Goal: Information Seeking & Learning: Learn about a topic

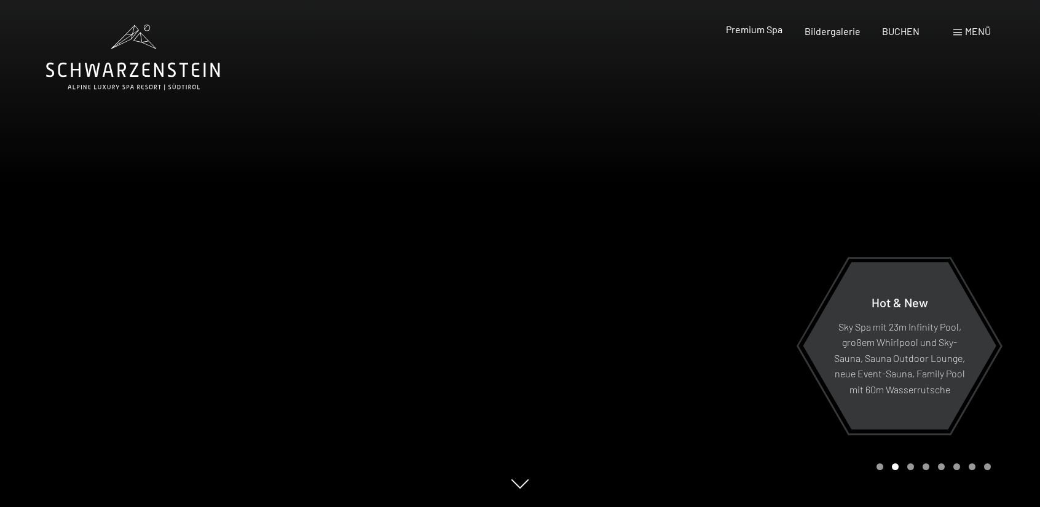
click at [775, 36] on div "Premium Spa Bildergalerie BUCHEN" at bounding box center [812, 32] width 258 height 14
click at [768, 25] on div "Buchen Anfragen Premium Spa Bildergalerie BUCHEN Menü DE IT EN Gutschein Bilder…" at bounding box center [837, 32] width 308 height 14
click at [750, 31] on span "Premium Spa" at bounding box center [754, 29] width 57 height 12
click at [959, 35] on span at bounding box center [957, 32] width 9 height 6
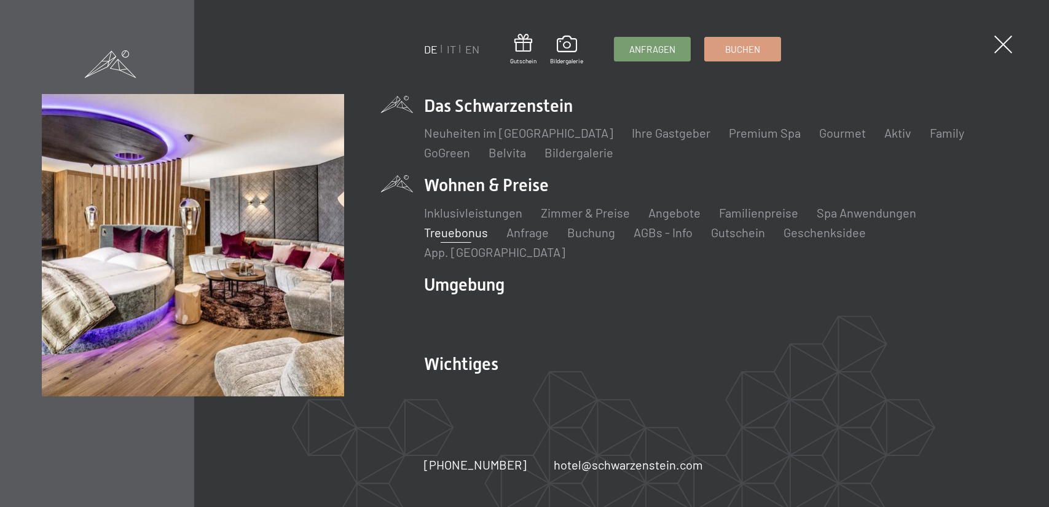
click at [469, 238] on link "Treuebonus" at bounding box center [456, 232] width 64 height 15
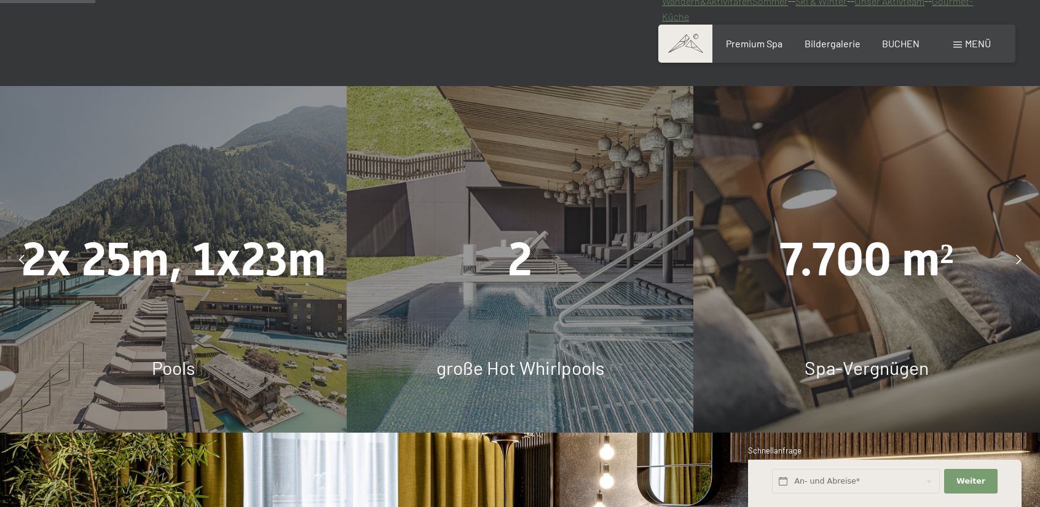
scroll to position [799, 0]
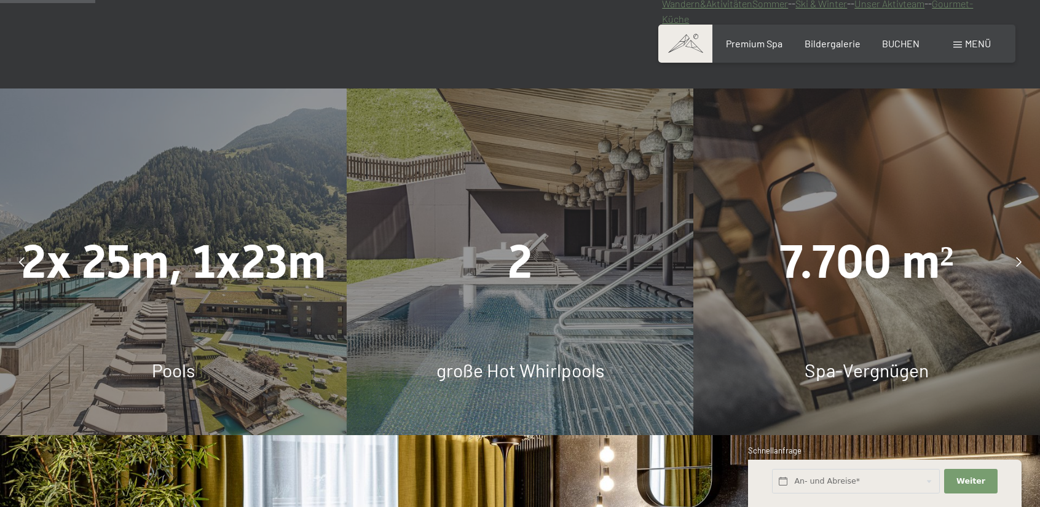
drag, startPoint x: 838, startPoint y: 196, endPoint x: 528, endPoint y: 196, distance: 310.4
click at [693, 200] on div "7.700 m² Spa-Vergnügen" at bounding box center [866, 261] width 347 height 347
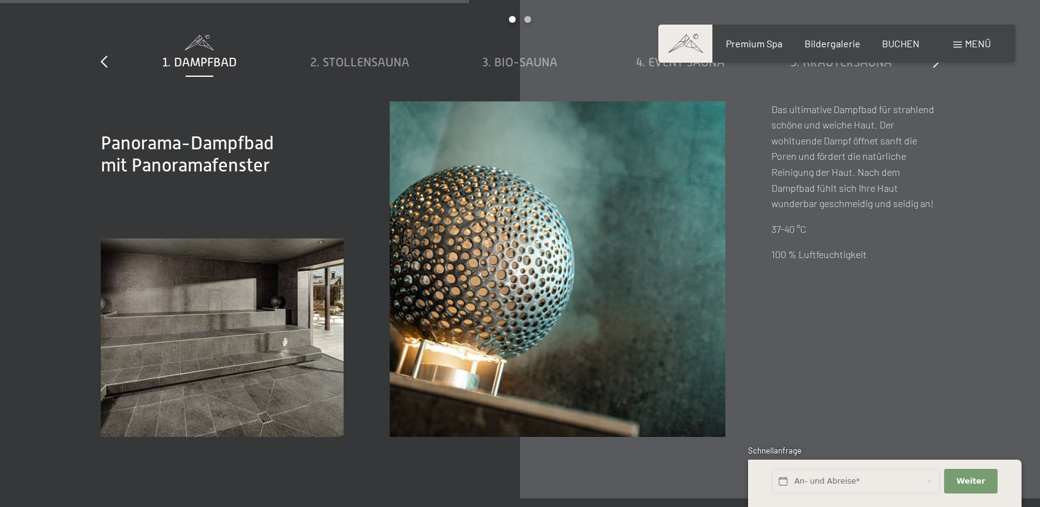
scroll to position [3933, 0]
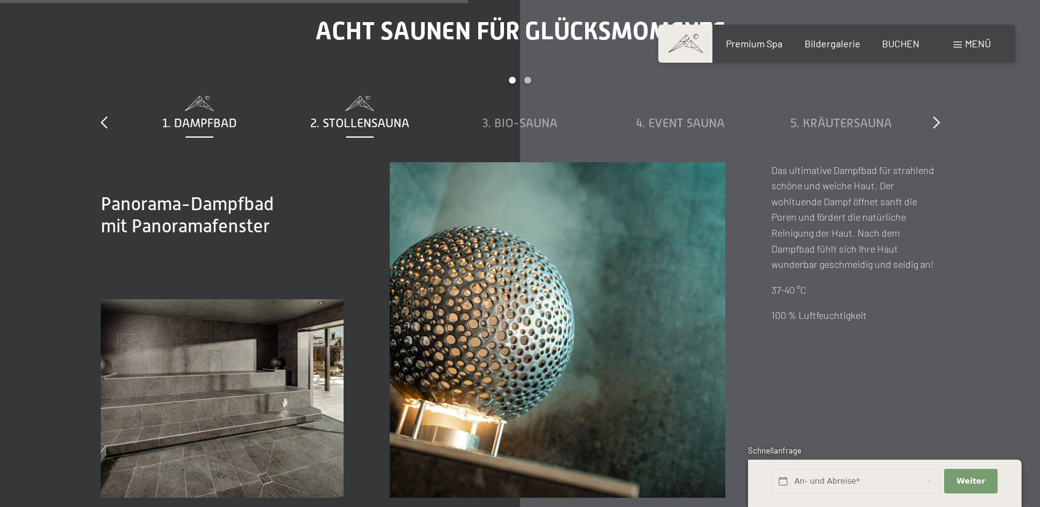
click at [347, 119] on span "2. Stollensauna" at bounding box center [359, 123] width 99 height 14
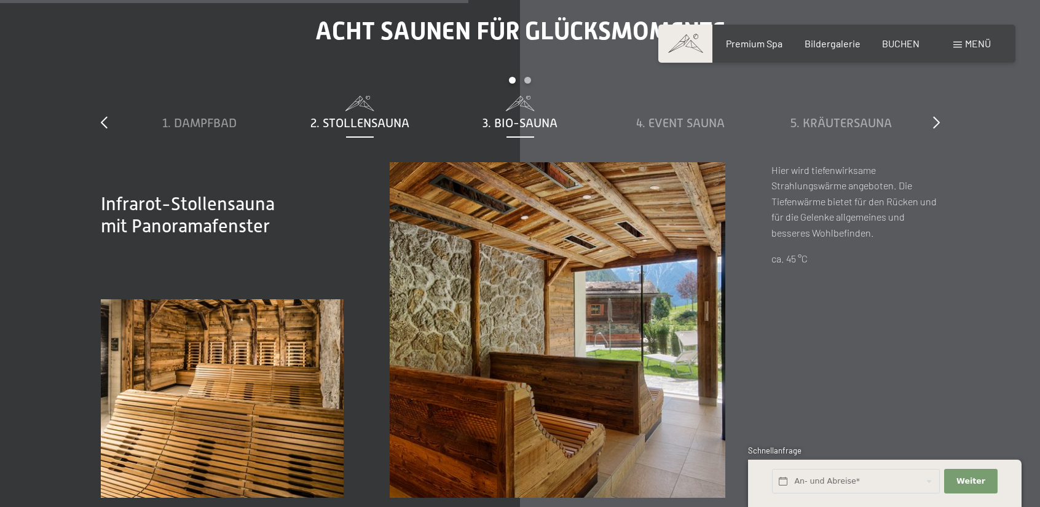
click at [490, 112] on div "3. Bio-Sauna" at bounding box center [520, 114] width 148 height 36
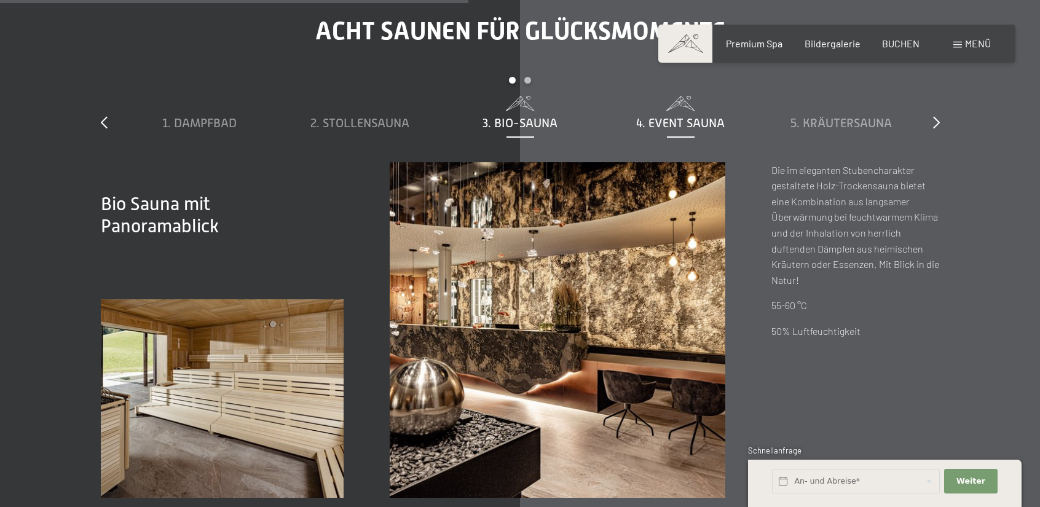
click at [620, 124] on div "4. Event Sauna" at bounding box center [681, 122] width 148 height 17
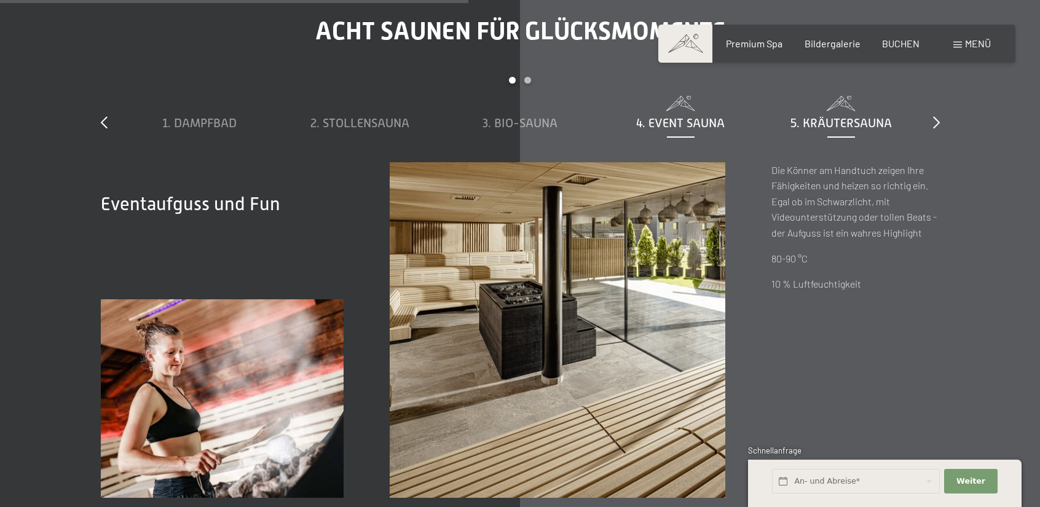
click at [867, 102] on span at bounding box center [841, 103] width 148 height 15
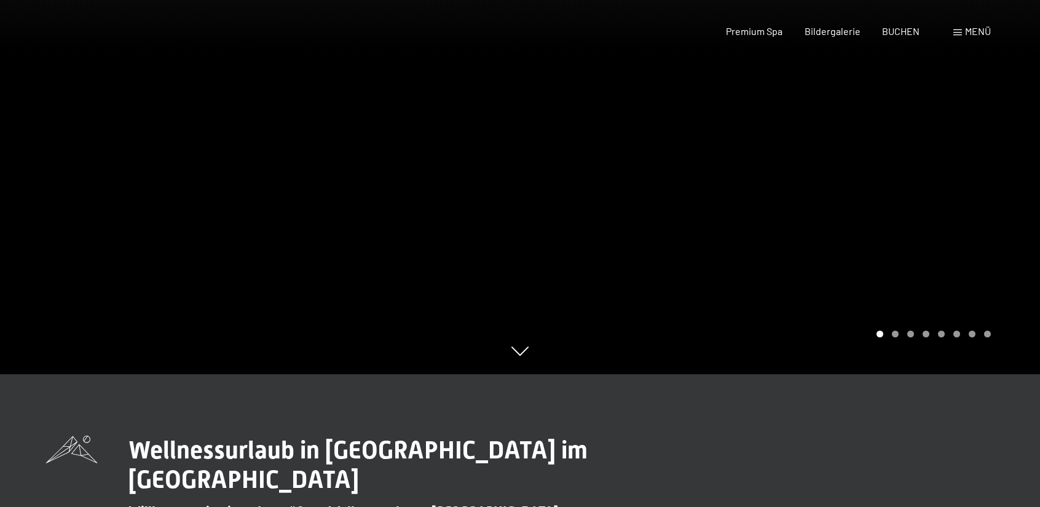
scroll to position [246, 0]
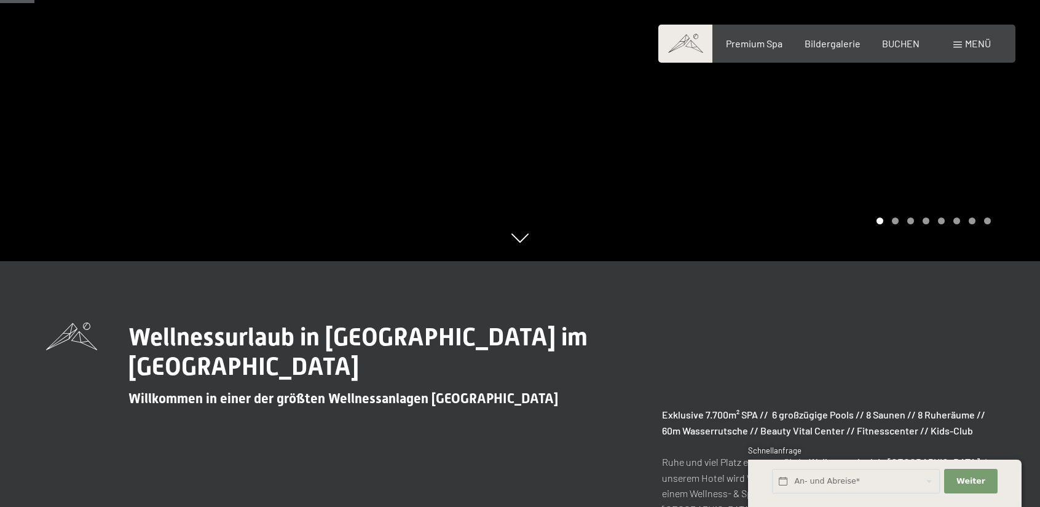
click at [750, 50] on div "Buchen Anfragen Premium Spa Bildergalerie BUCHEN Menü DE IT EN Gutschein Bilder…" at bounding box center [837, 44] width 308 height 14
click at [752, 43] on span "Premium Spa" at bounding box center [754, 42] width 57 height 12
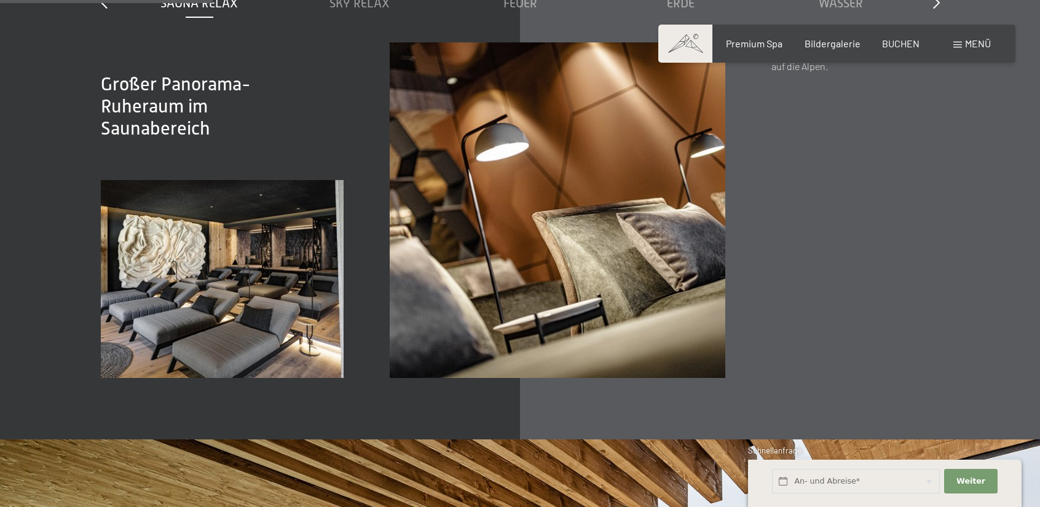
scroll to position [1721, 0]
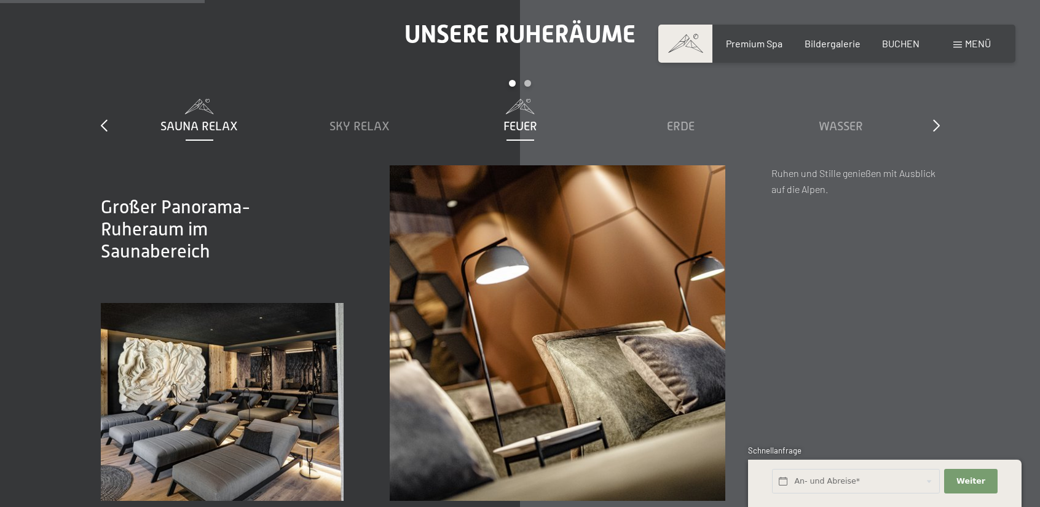
click at [529, 131] on span "Feuer" at bounding box center [520, 126] width 34 height 14
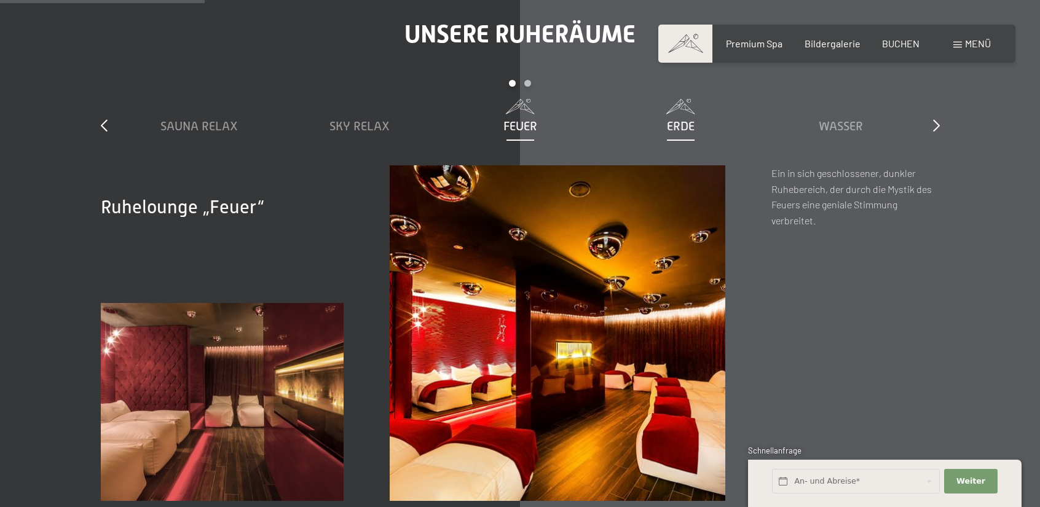
click at [696, 122] on div "Erde" at bounding box center [681, 125] width 148 height 17
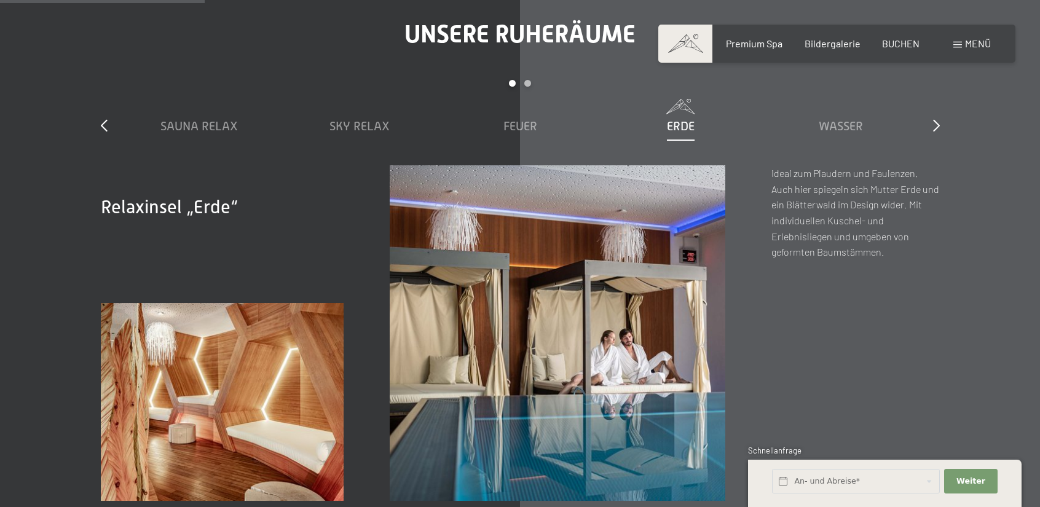
click at [696, 122] on div "Erde" at bounding box center [681, 125] width 148 height 17
click at [857, 117] on div "Wasser" at bounding box center [841, 117] width 148 height 36
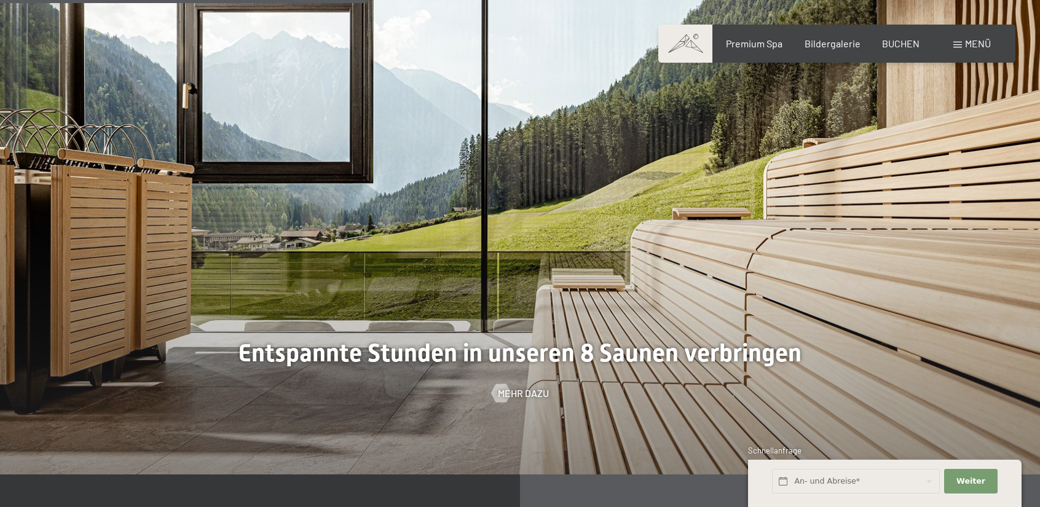
scroll to position [3749, 0]
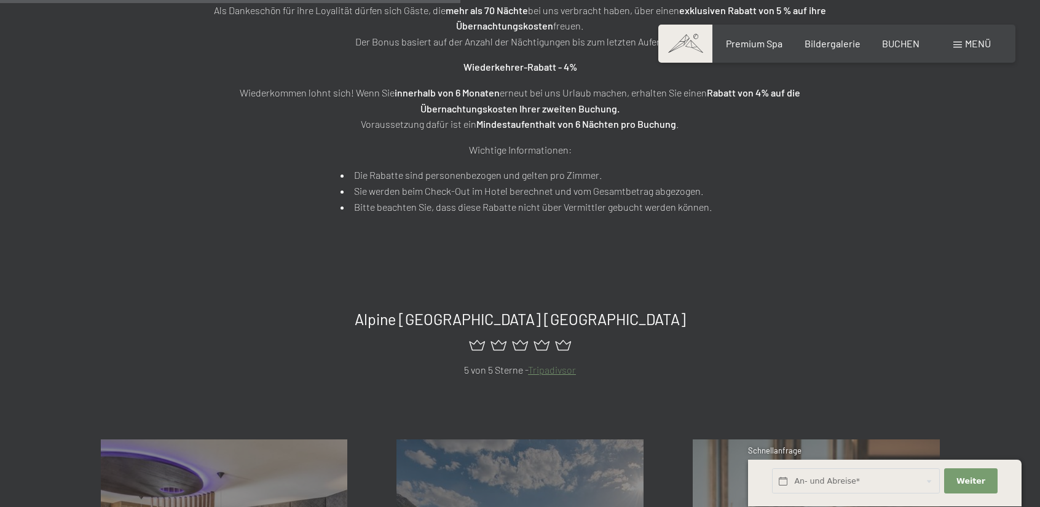
scroll to position [553, 0]
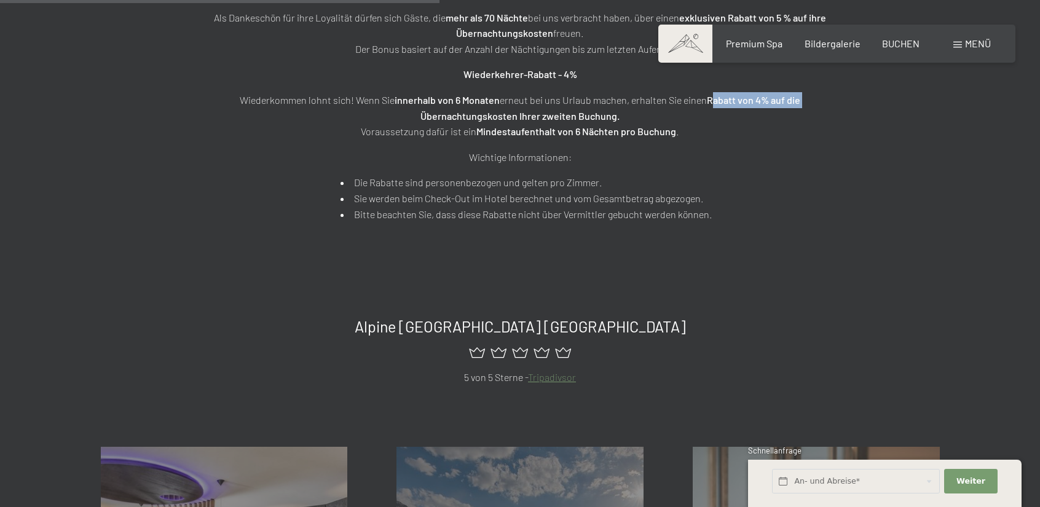
drag, startPoint x: 411, startPoint y: 112, endPoint x: 715, endPoint y: 95, distance: 304.1
click at [715, 95] on p "Wiederkommen lohnt sich! Wenn Sie innerhalb von 6 Monaten erneut bei uns Urlaub…" at bounding box center [520, 115] width 615 height 47
click at [715, 95] on strong "Rabatt von 4% auf die Übernachtungskosten Ihrer zweiten Buchung." at bounding box center [610, 108] width 380 height 28
